Goal: Information Seeking & Learning: Learn about a topic

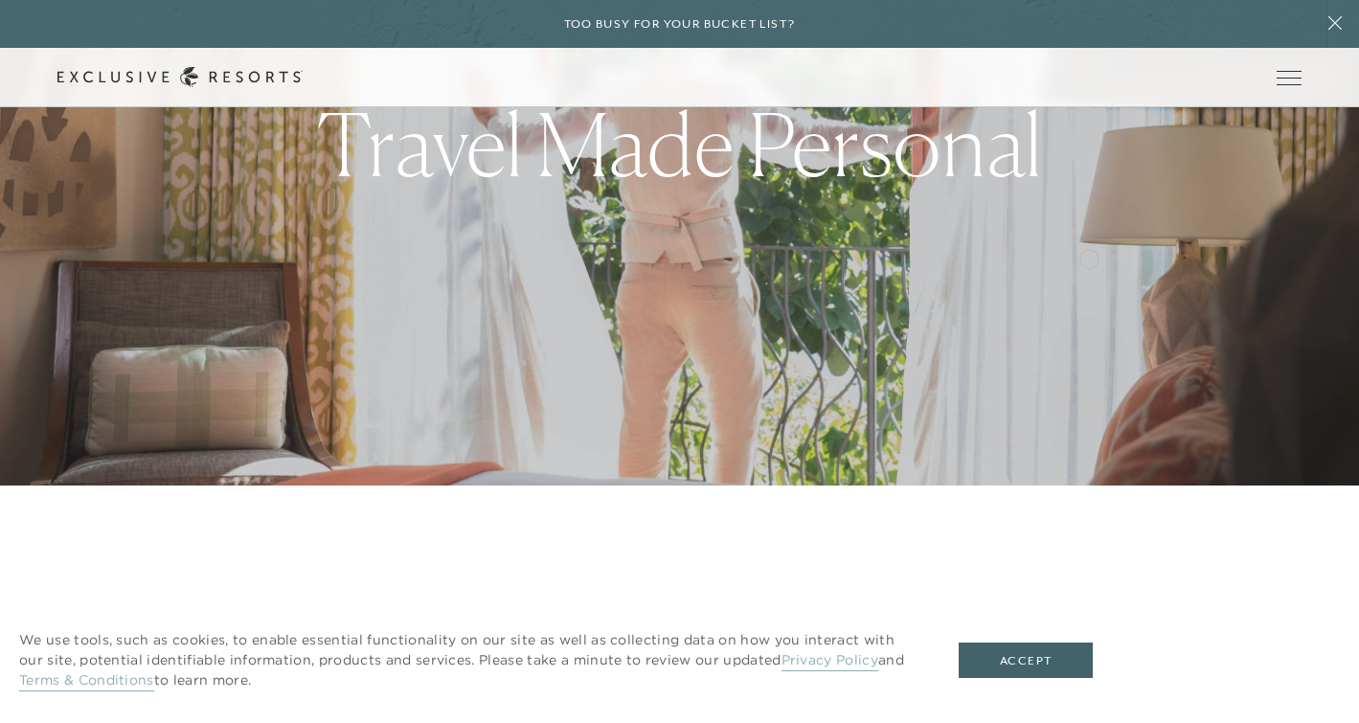
scroll to position [239, 0]
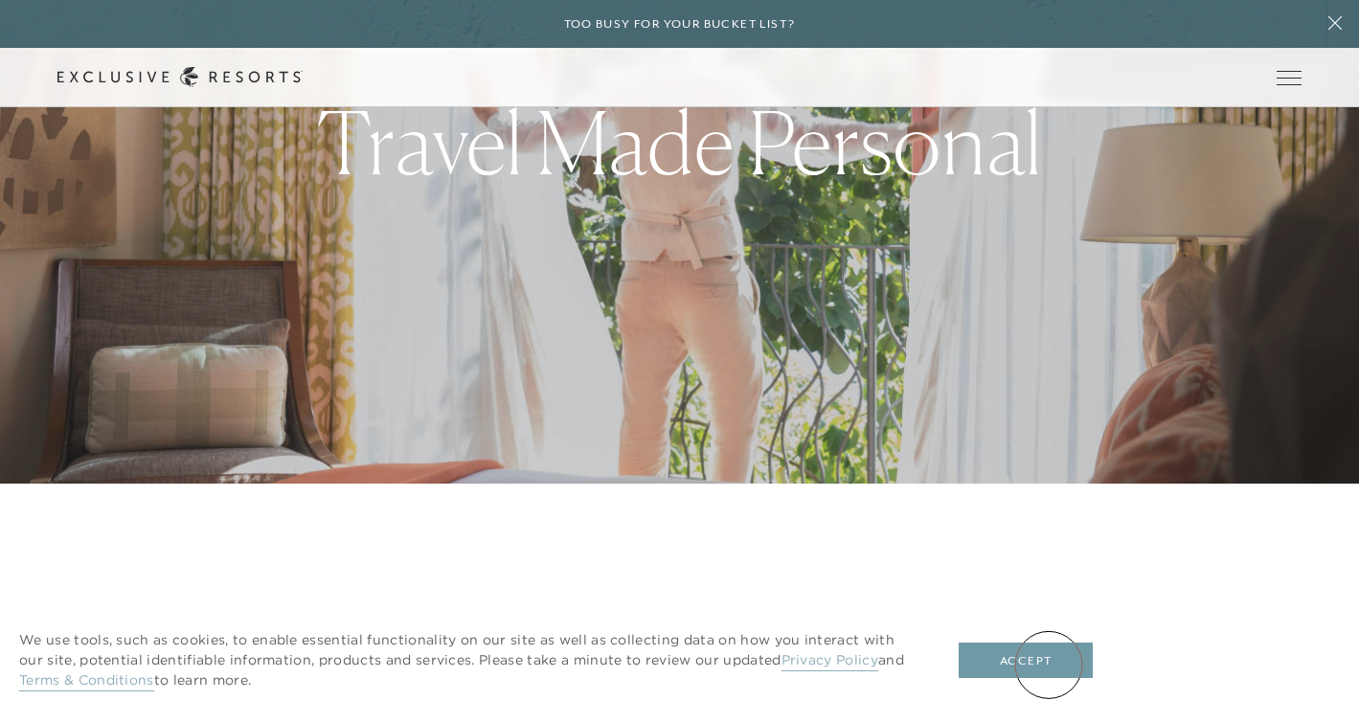
click at [1049, 665] on button "Accept" at bounding box center [1026, 661] width 134 height 36
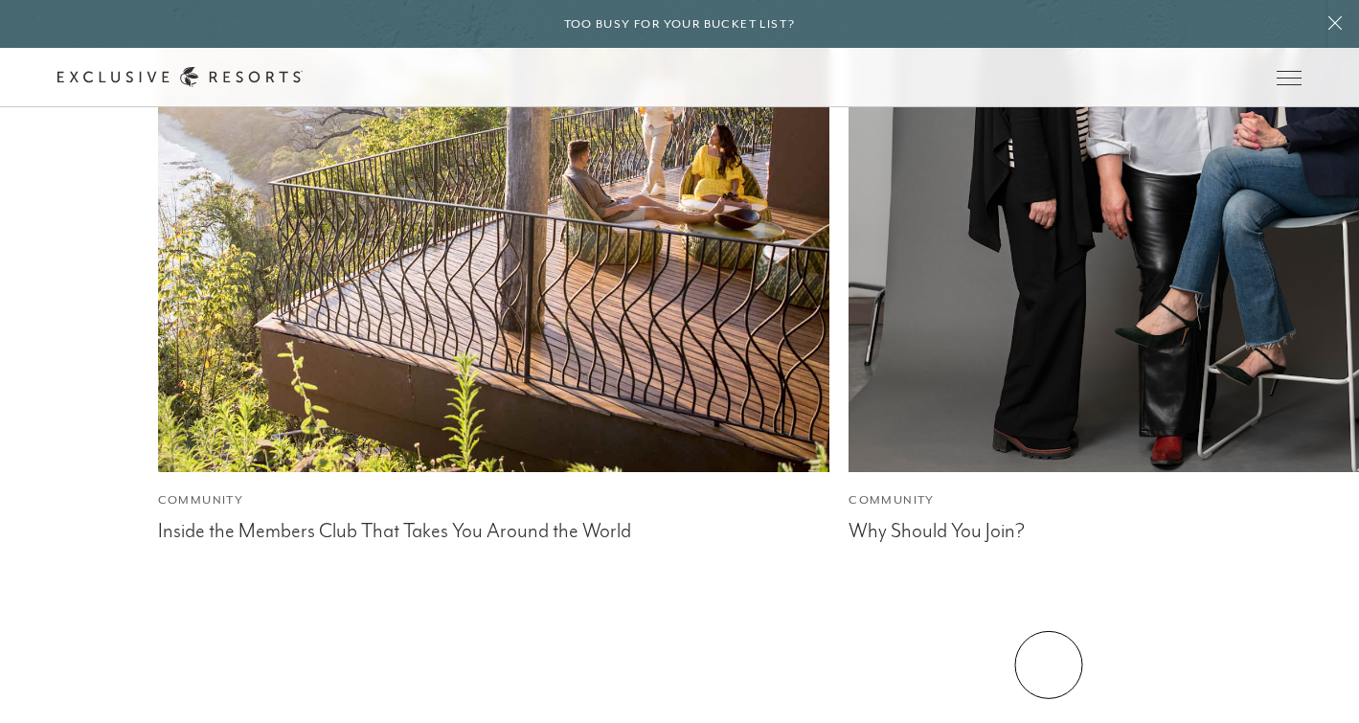
scroll to position [5359, 0]
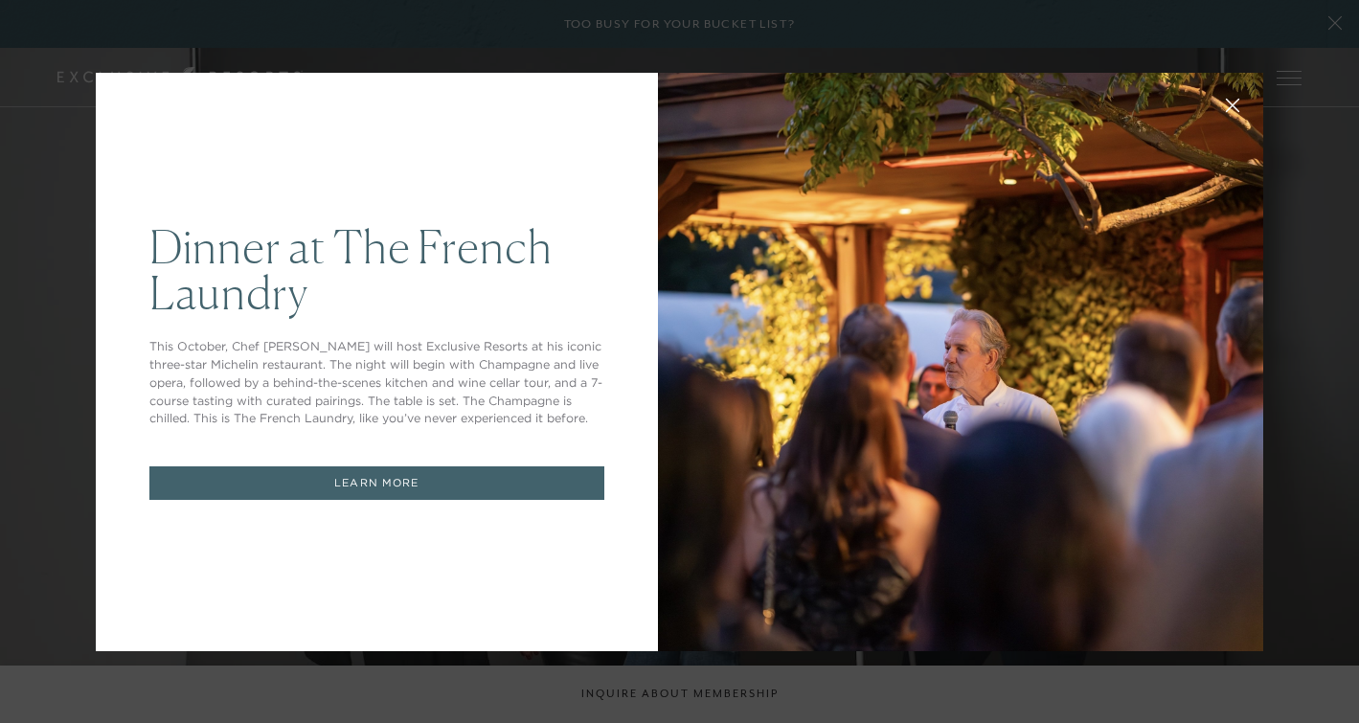
click at [1237, 104] on icon at bounding box center [1233, 105] width 14 height 14
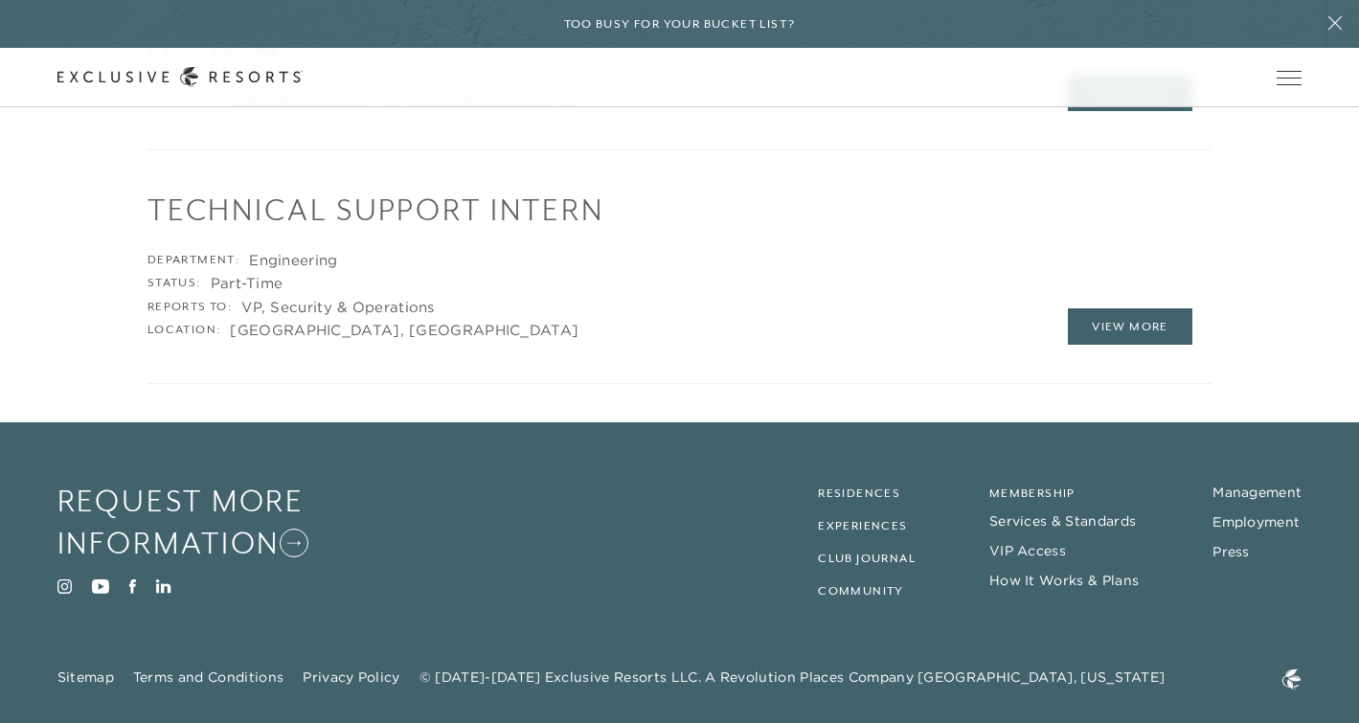
scroll to position [3571, 0]
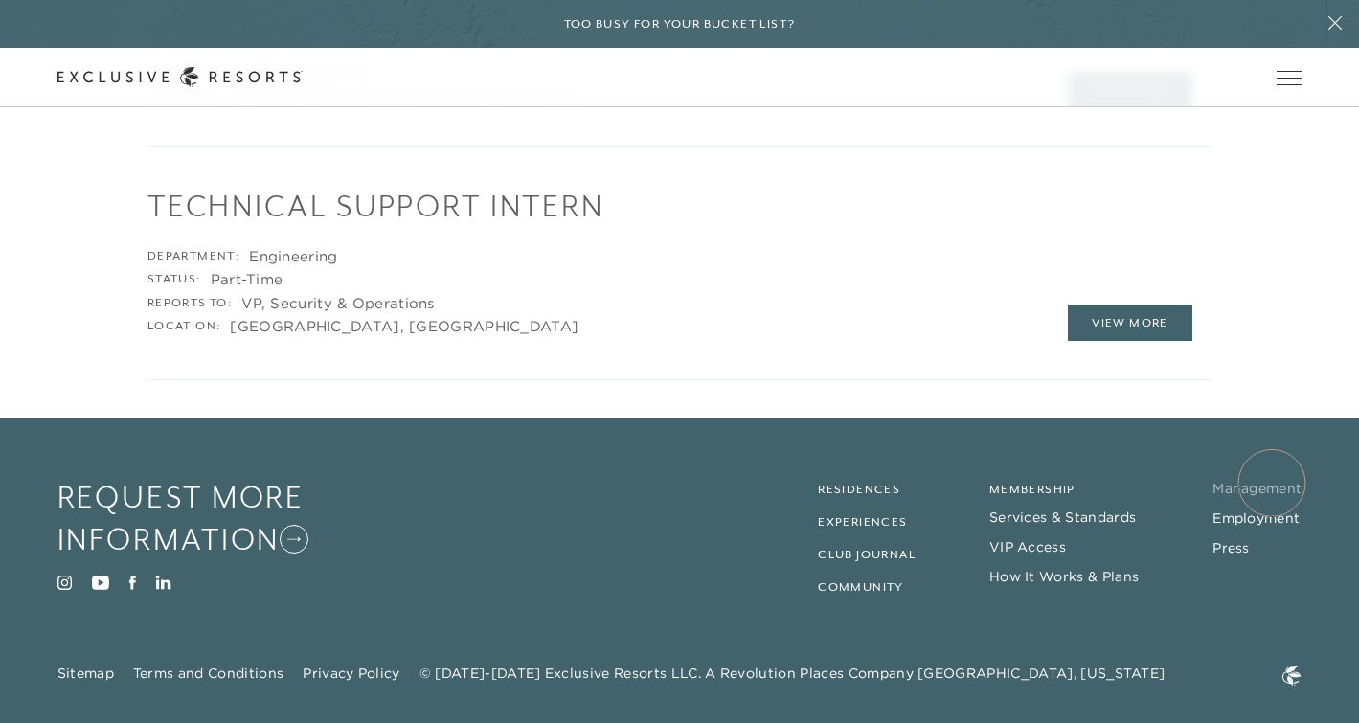
click at [1272, 483] on link "Management" at bounding box center [1256, 488] width 89 height 17
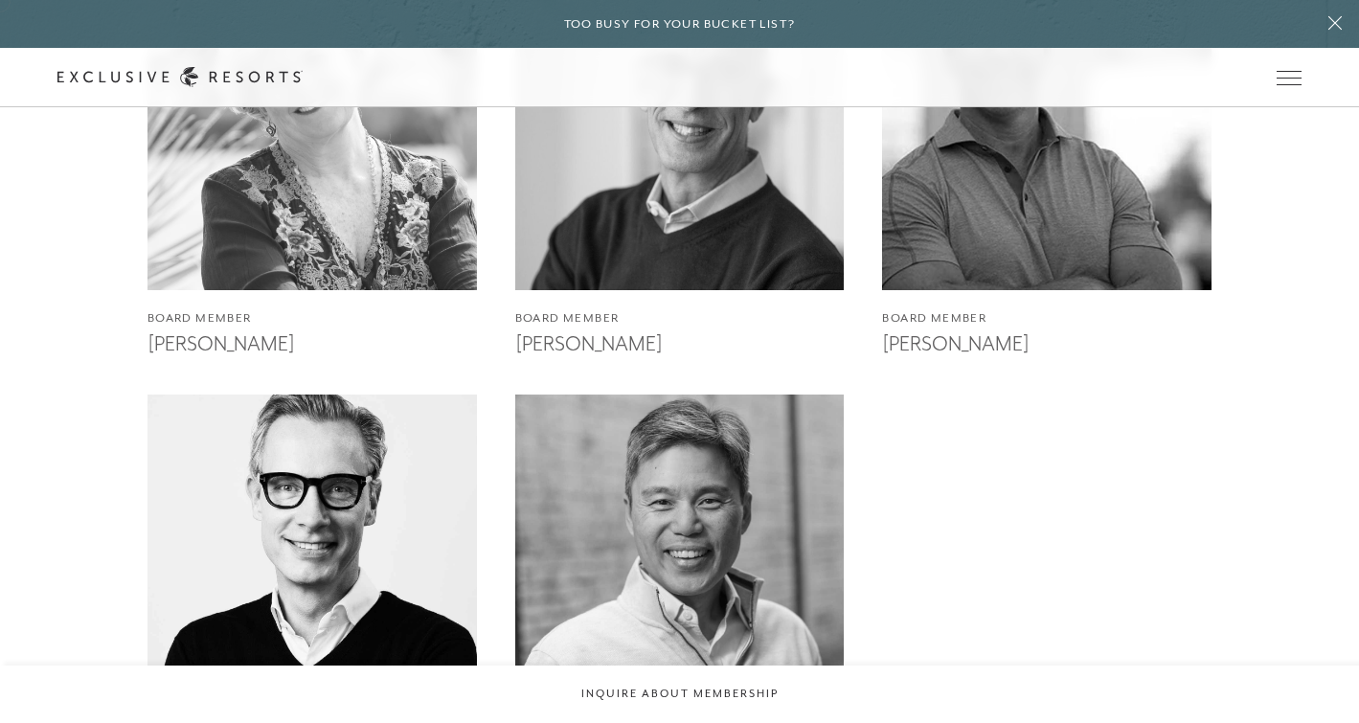
scroll to position [3896, 0]
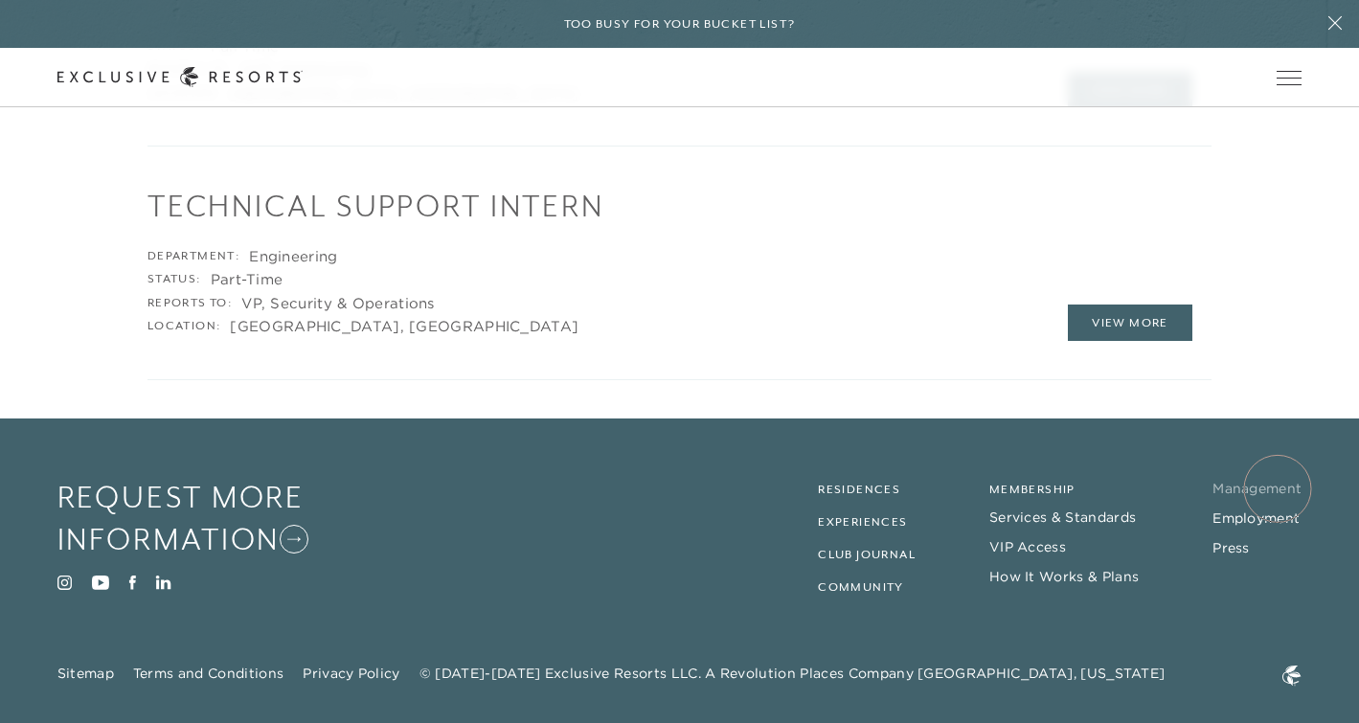
scroll to position [3913, 0]
